Goal: Check status: Check status

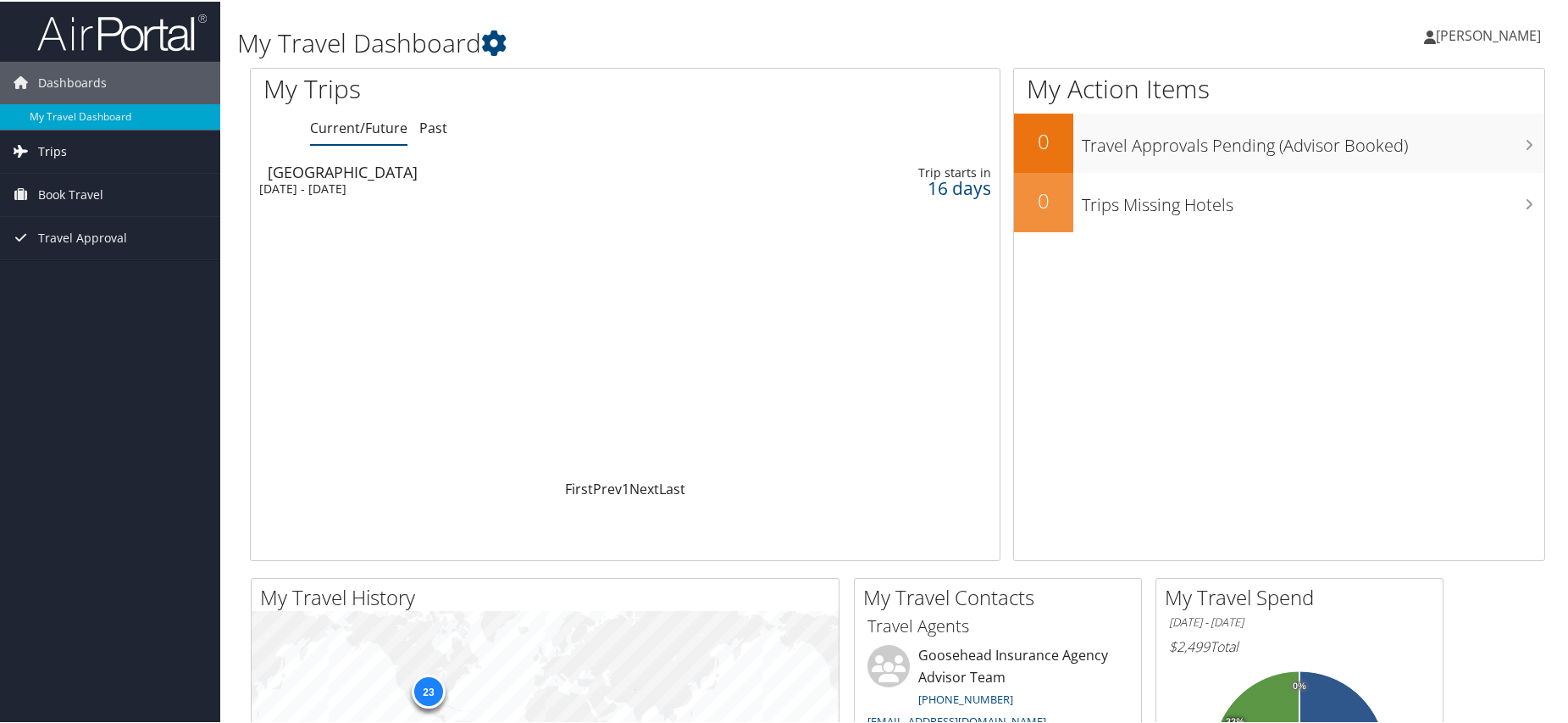
click at [54, 149] on span "Trips" at bounding box center [52, 150] width 28 height 43
click at [106, 181] on link "Current/Future Trips" at bounding box center [110, 184] width 220 height 26
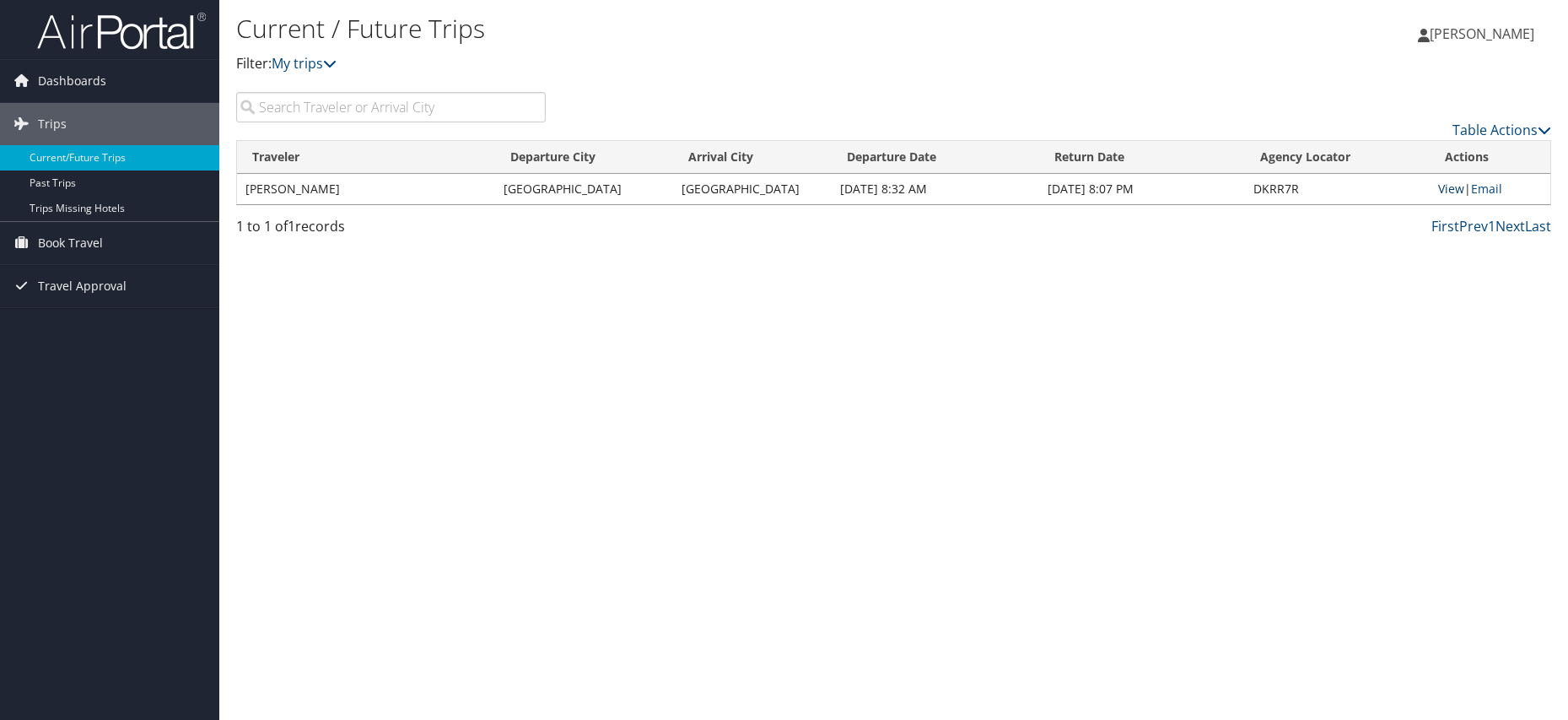
click at [1444, 180] on link "View" at bounding box center [1451, 188] width 26 height 16
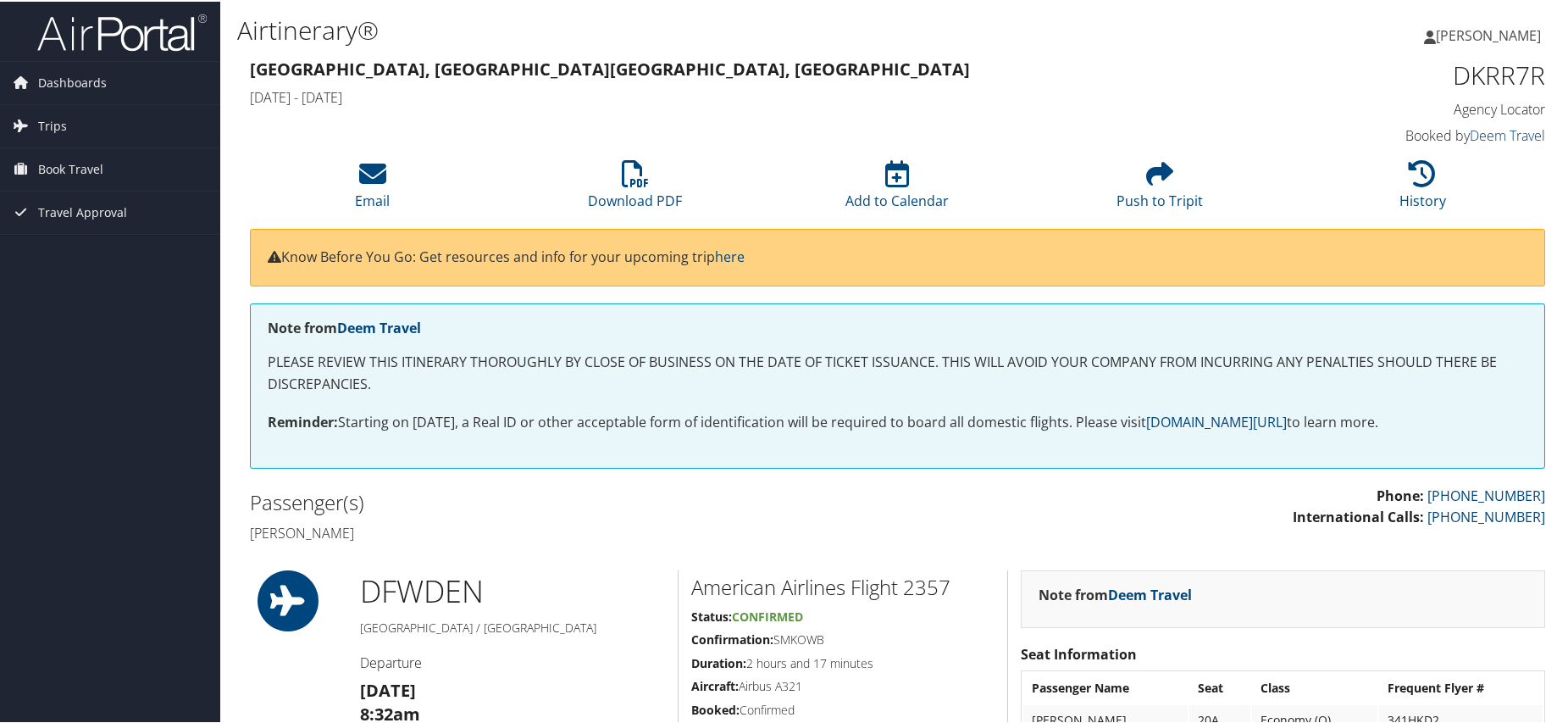
click at [1496, 137] on link "Deem Travel" at bounding box center [1507, 133] width 75 height 19
click at [59, 167] on span "Book Travel" at bounding box center [71, 168] width 66 height 43
click at [49, 119] on span "Trips" at bounding box center [52, 125] width 28 height 43
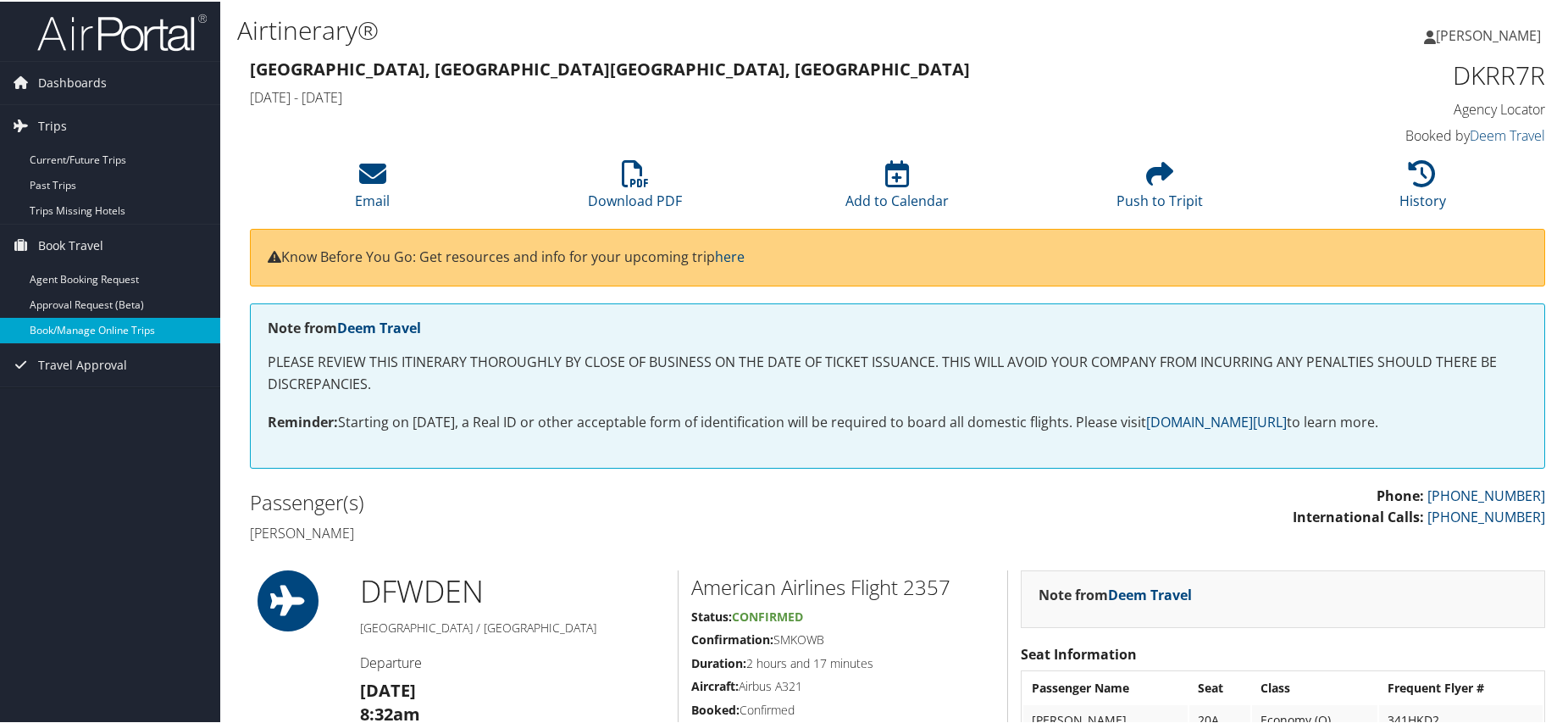
click at [119, 330] on link "Book/Manage Online Trips" at bounding box center [110, 328] width 220 height 26
